Goal: Information Seeking & Learning: Learn about a topic

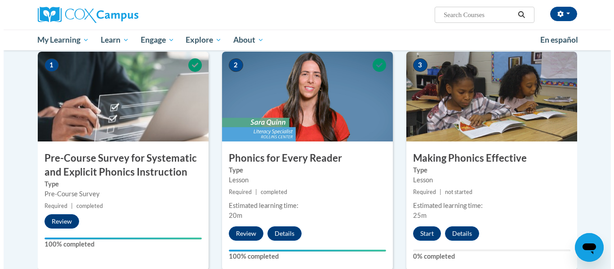
scroll to position [185, 0]
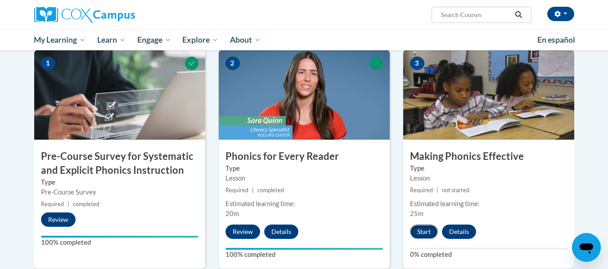
click at [426, 235] on button "Start" at bounding box center [424, 232] width 28 height 14
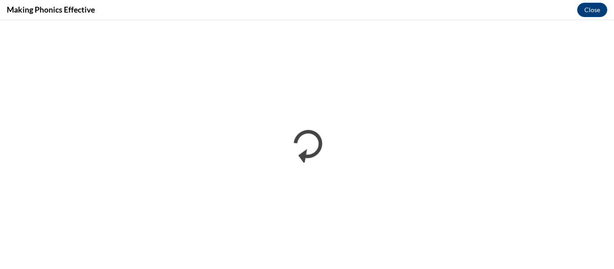
scroll to position [0, 0]
